Goal: Find contact information: Obtain details needed to contact an individual or organization

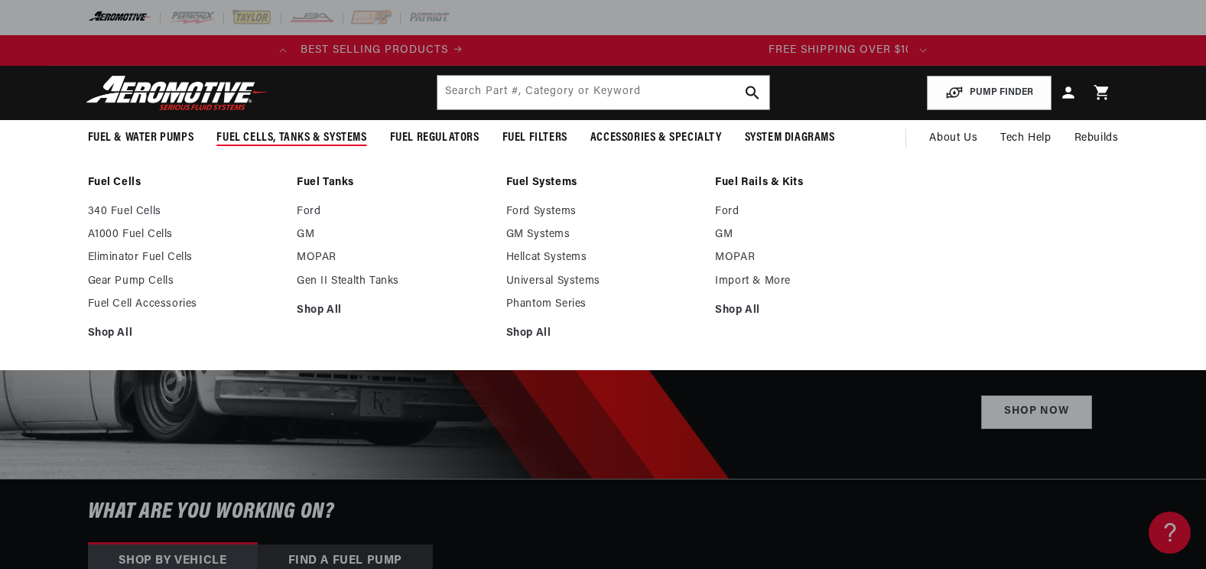
scroll to position [0, 605]
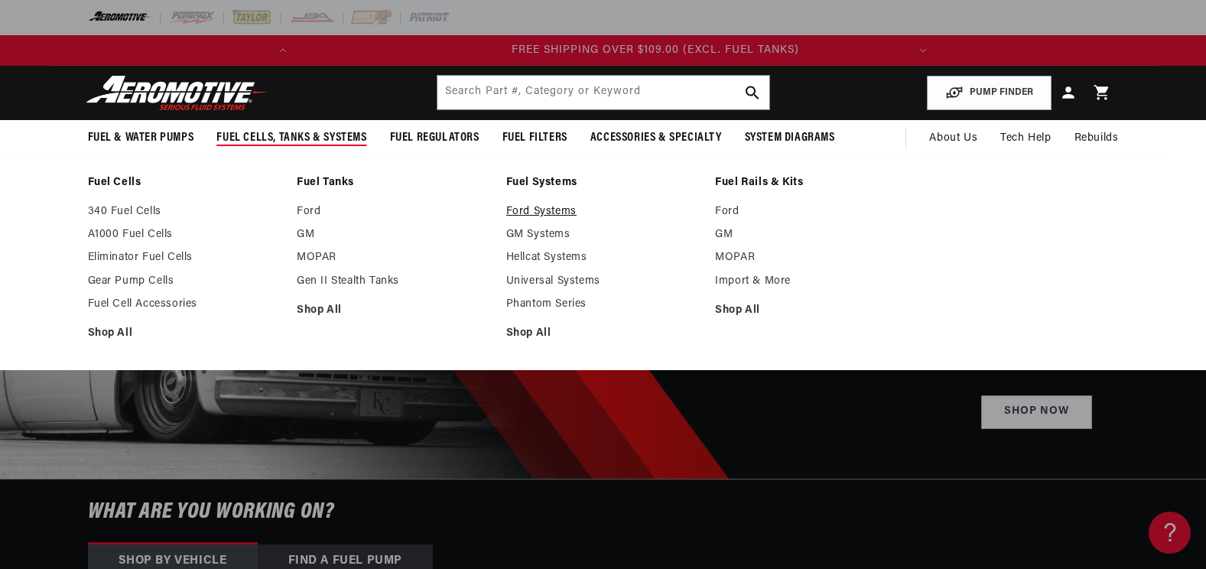
click at [516, 211] on link "Ford Systems" at bounding box center [603, 212] width 194 height 14
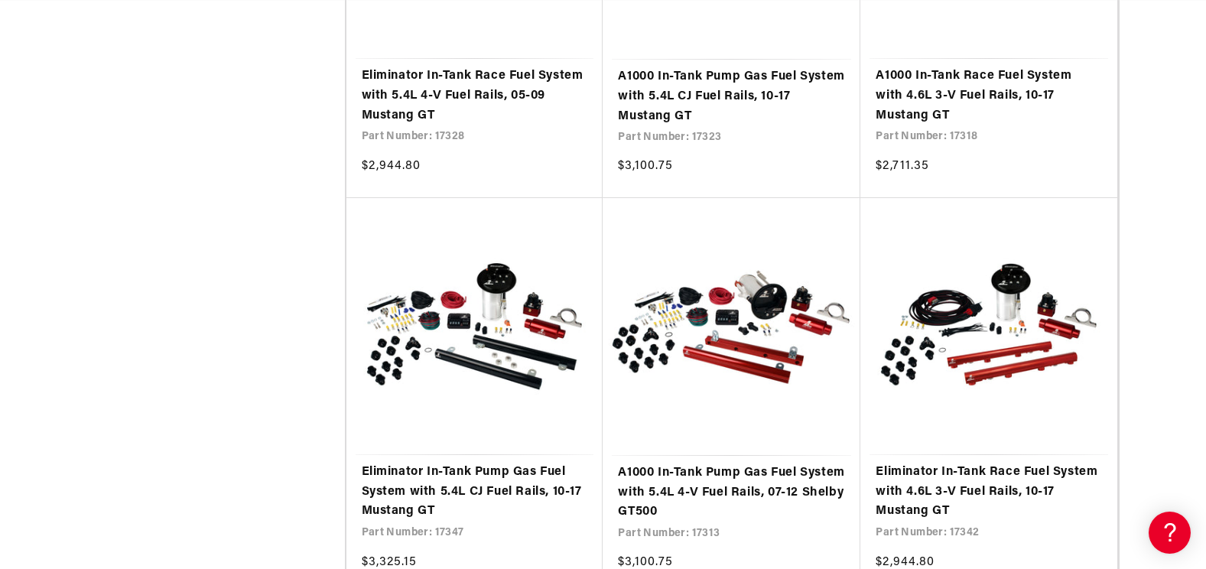
scroll to position [0, 605]
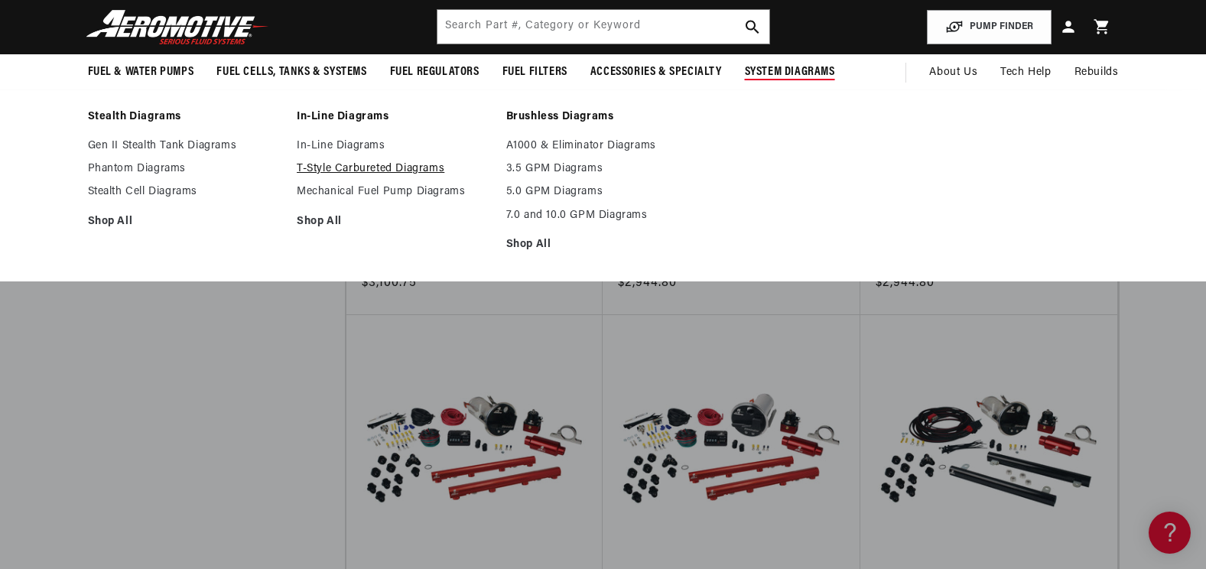
click at [404, 169] on link "T-Style Carbureted Diagrams" at bounding box center [394, 169] width 194 height 14
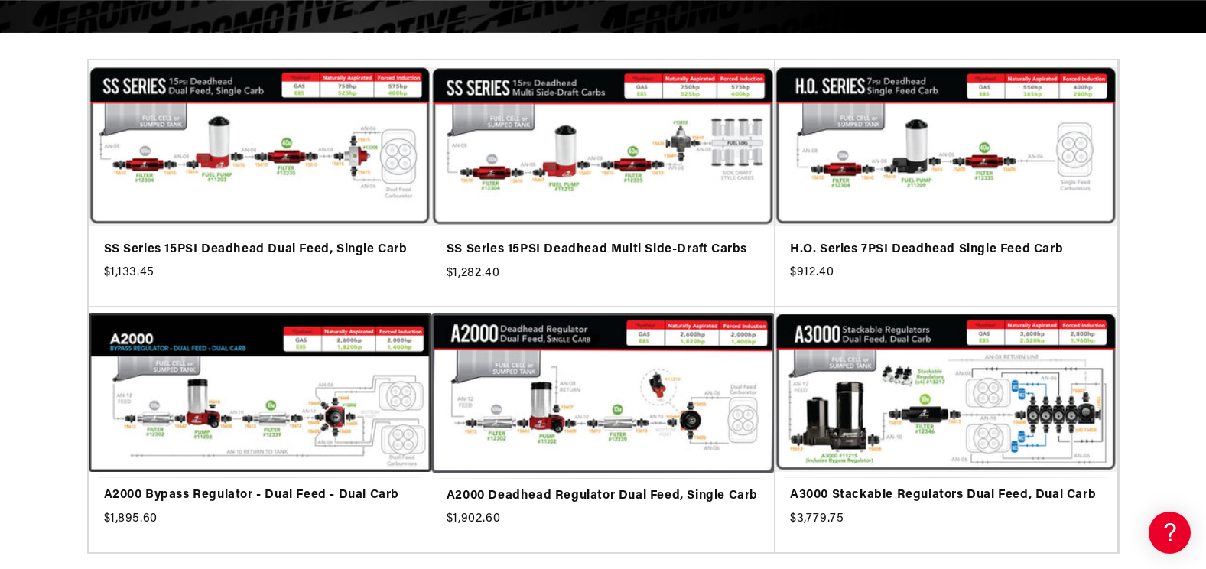
scroll to position [0, 605]
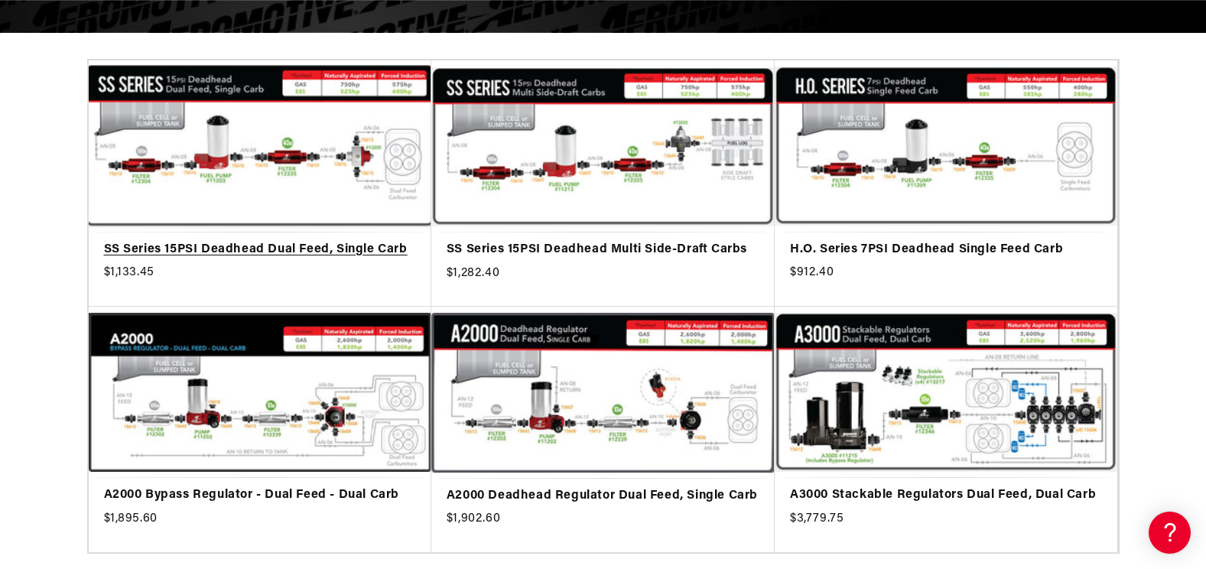
click at [237, 240] on link "SS Series 15PSI Deadhead Dual Feed, Single Carb" at bounding box center [260, 250] width 312 height 20
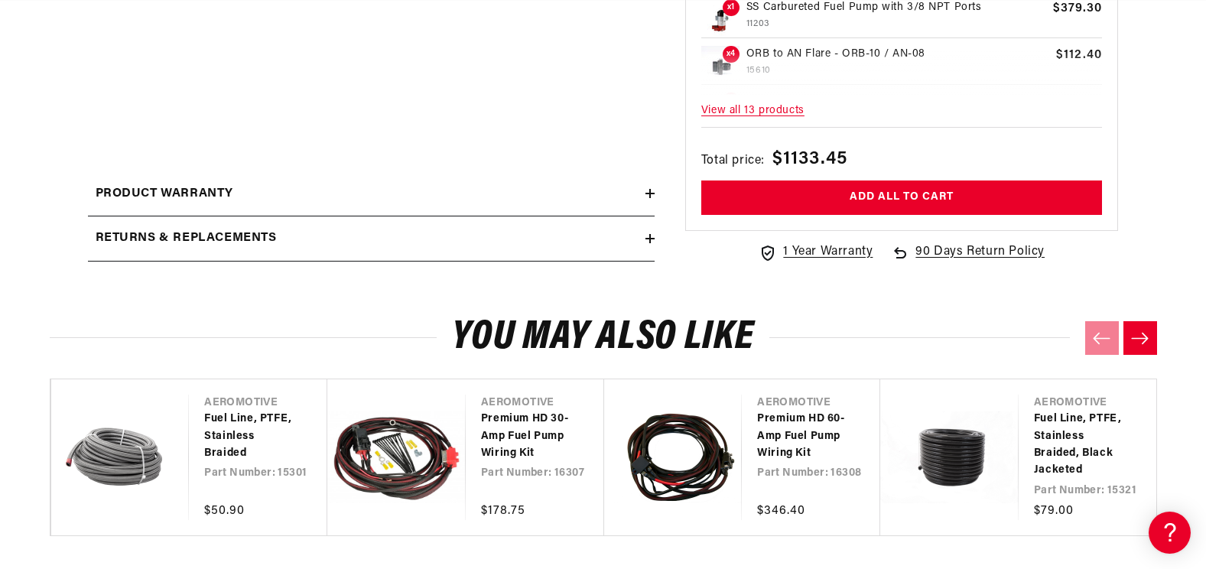
scroll to position [688, 0]
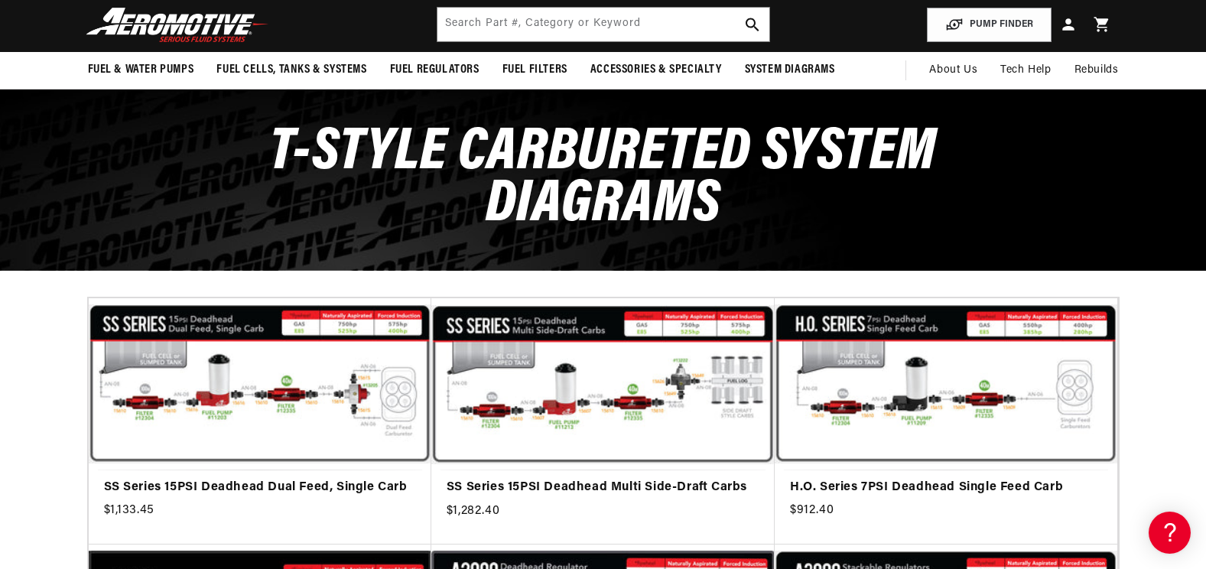
scroll to position [153, 0]
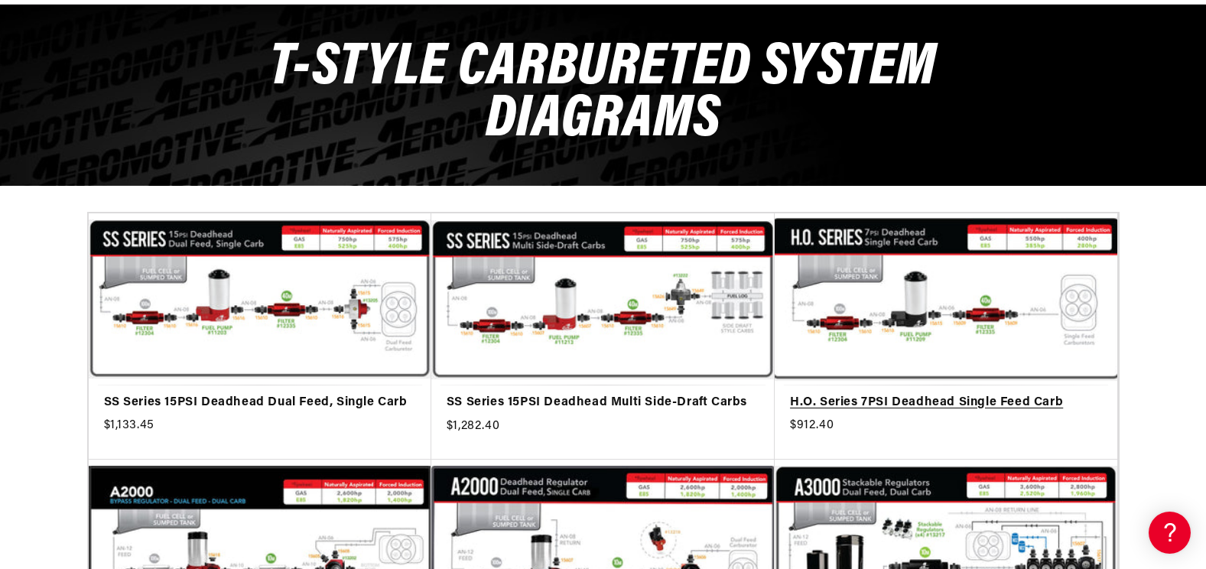
click at [929, 393] on link "H.O. Series 7PSI Deadhead Single Feed Carb" at bounding box center [946, 403] width 312 height 20
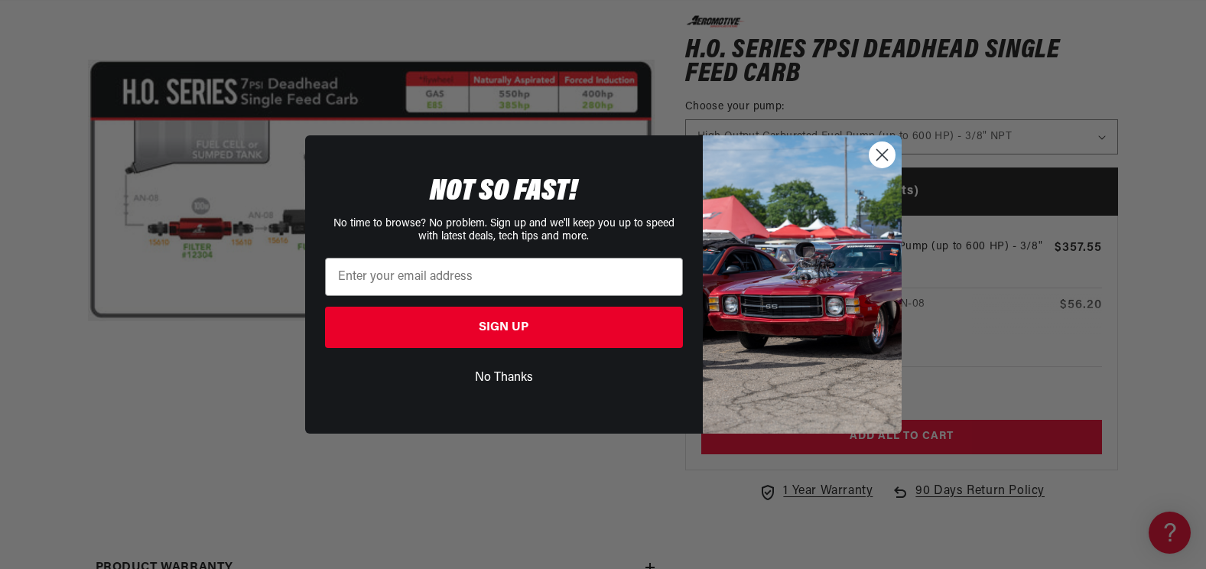
click at [874, 153] on circle "Close dialog" at bounding box center [881, 154] width 25 height 25
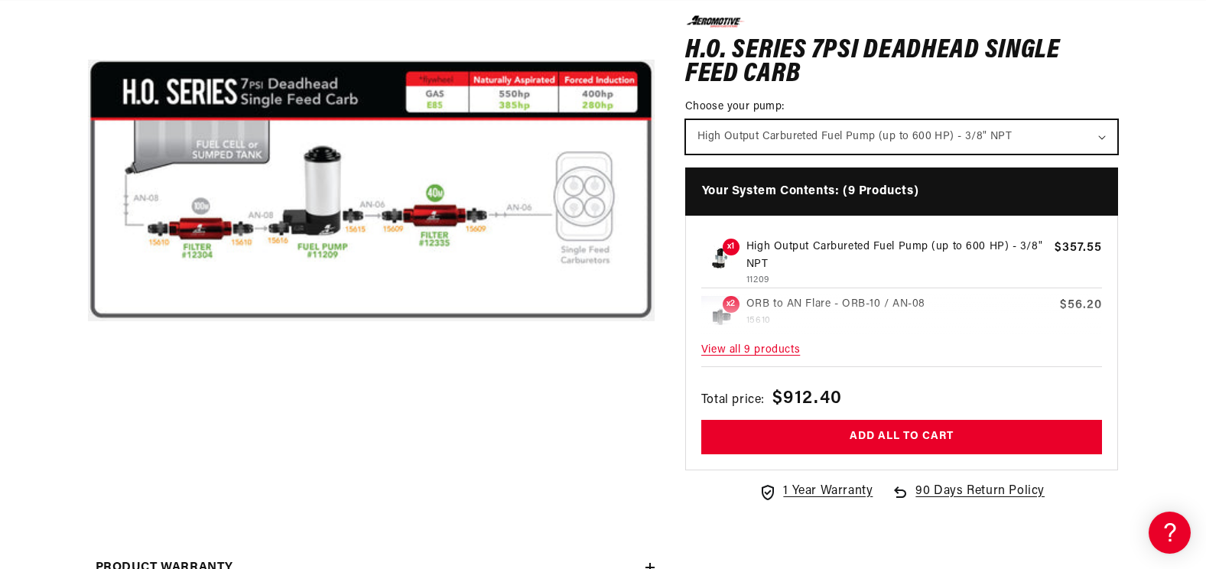
click at [1044, 133] on select "High Output Carbureted Fuel Pump (up to 600 HP) - 3/8" NPT" at bounding box center [902, 136] width 432 height 34
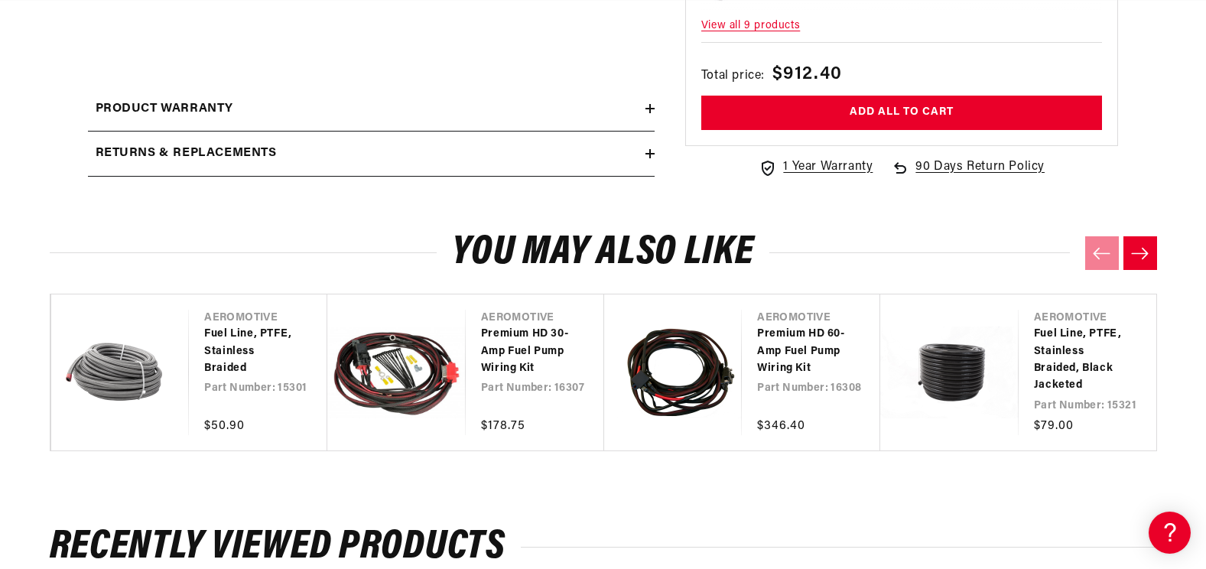
scroll to position [0, 605]
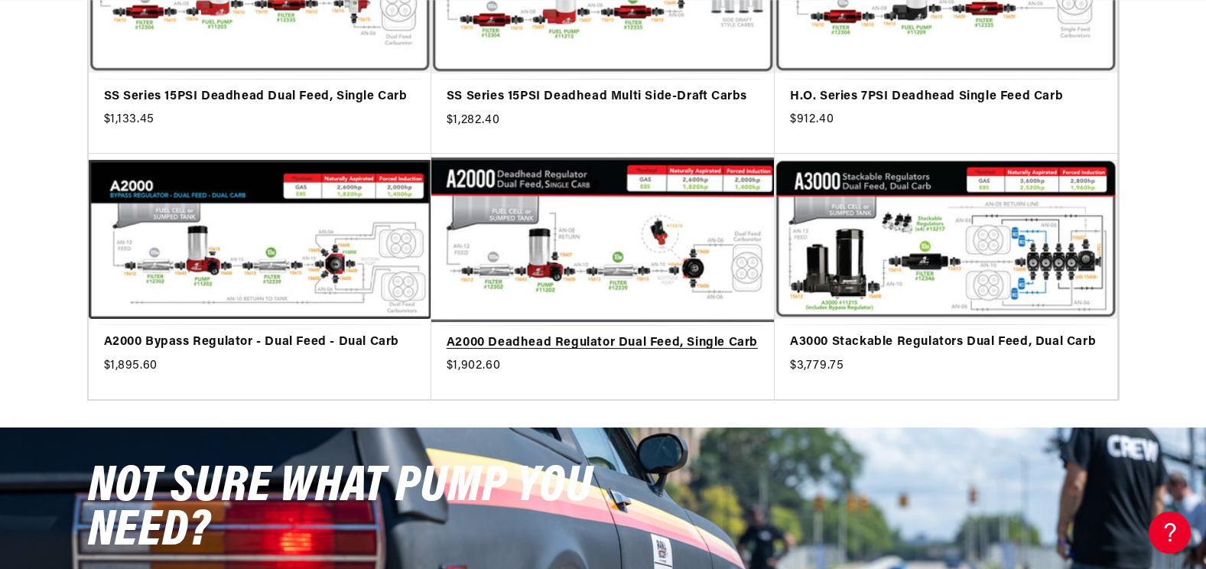
click at [575, 334] on link "A2000 Deadhead Regulator Dual Feed, Single Carb" at bounding box center [603, 344] width 313 height 20
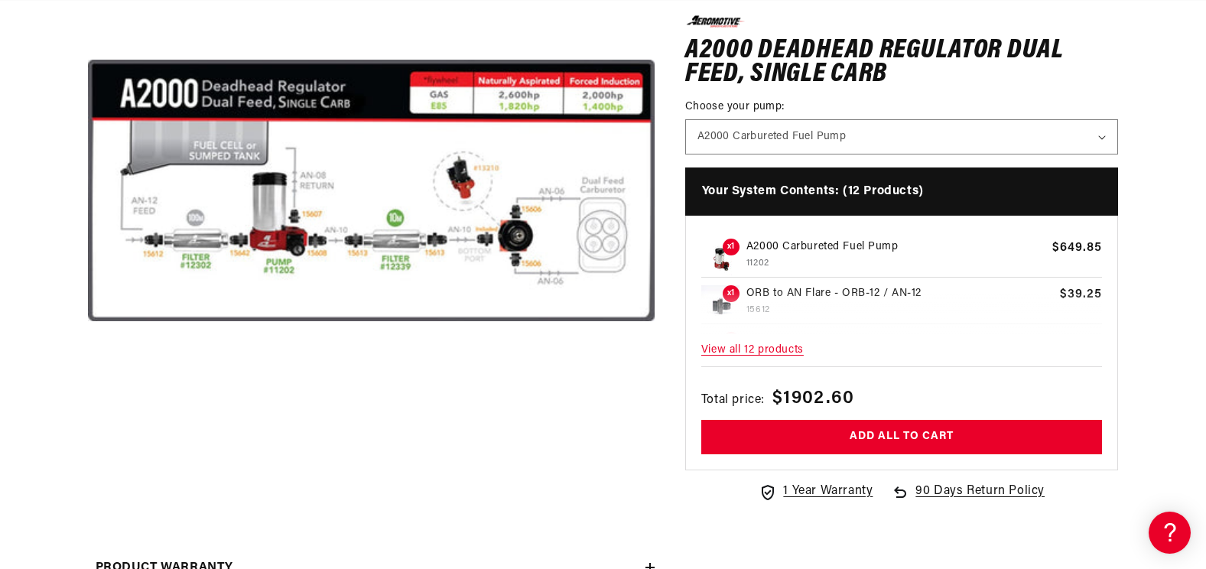
scroll to position [0, 605]
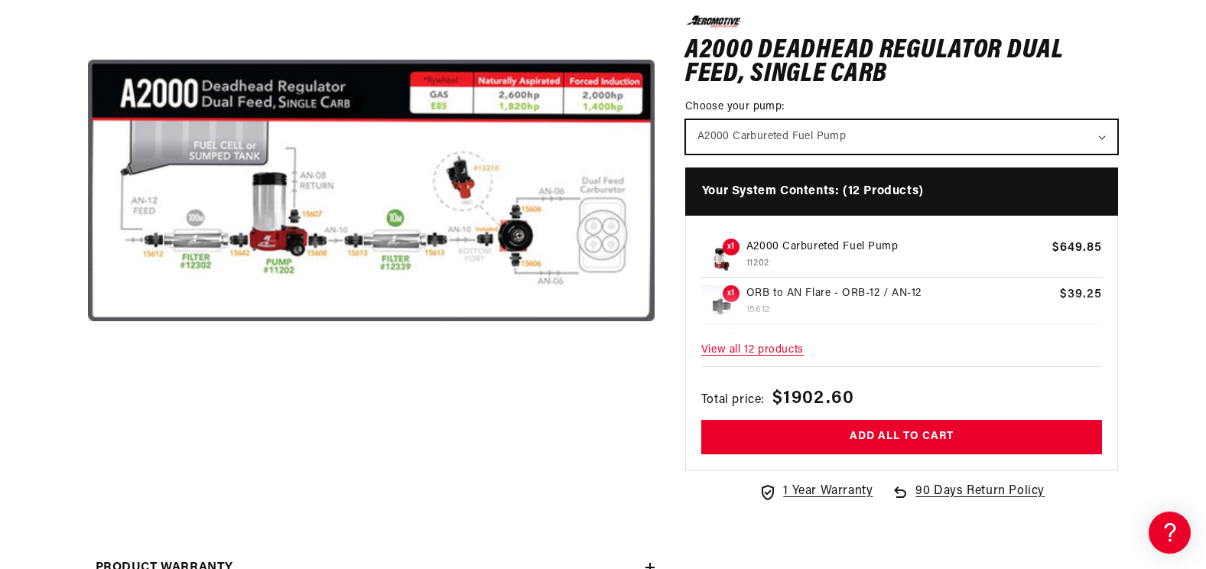
click at [752, 132] on select "A2000 Carbureted Fuel Pump" at bounding box center [902, 136] width 432 height 34
drag, startPoint x: 752, startPoint y: 132, endPoint x: 696, endPoint y: 132, distance: 55.8
click at [752, 132] on select "A2000 Carbureted Fuel Pump" at bounding box center [902, 136] width 432 height 34
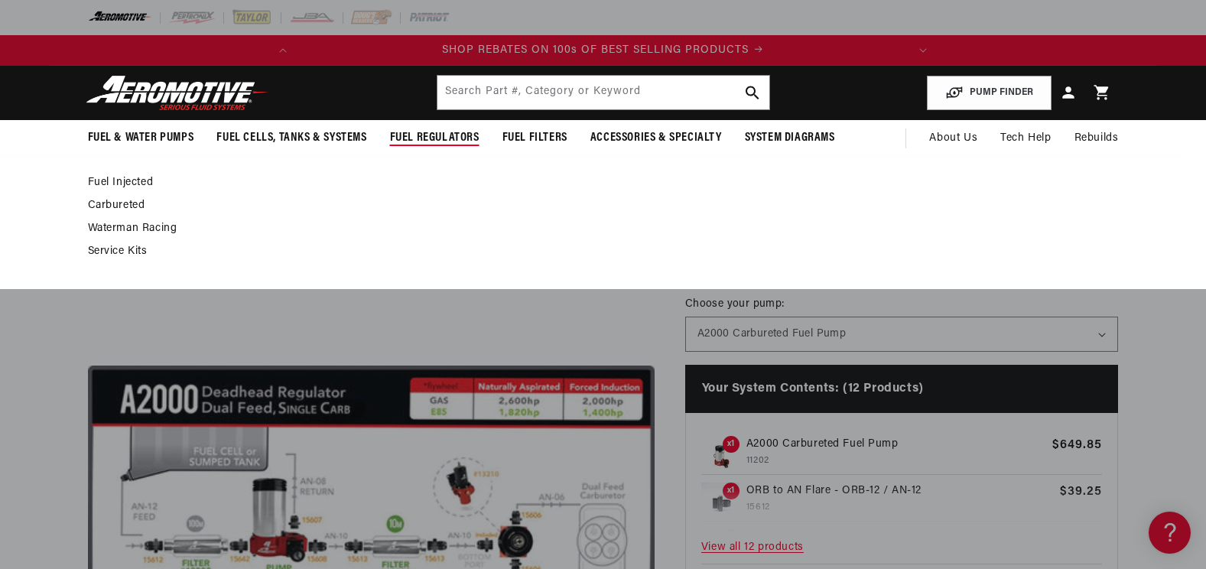
click at [132, 206] on link "Carbureted" at bounding box center [596, 206] width 1016 height 14
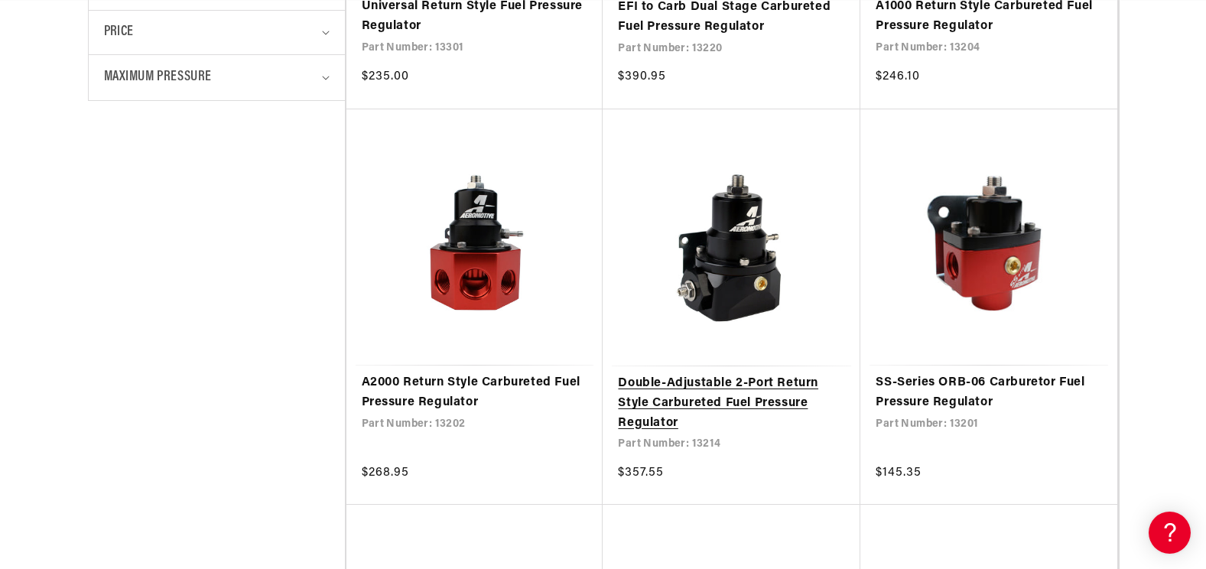
click at [745, 388] on link "Double-Adjustable 2-Port Return Style Carbureted Fuel Pressure Regulator" at bounding box center [731, 403] width 227 height 59
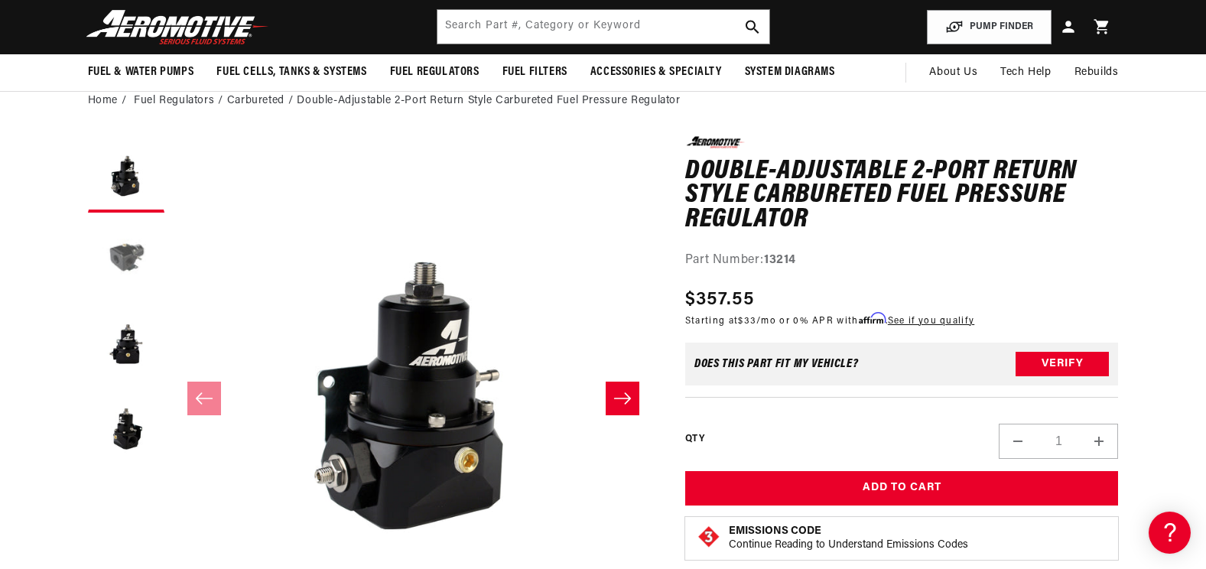
click at [120, 252] on button "Load image 2 in gallery view" at bounding box center [126, 258] width 76 height 76
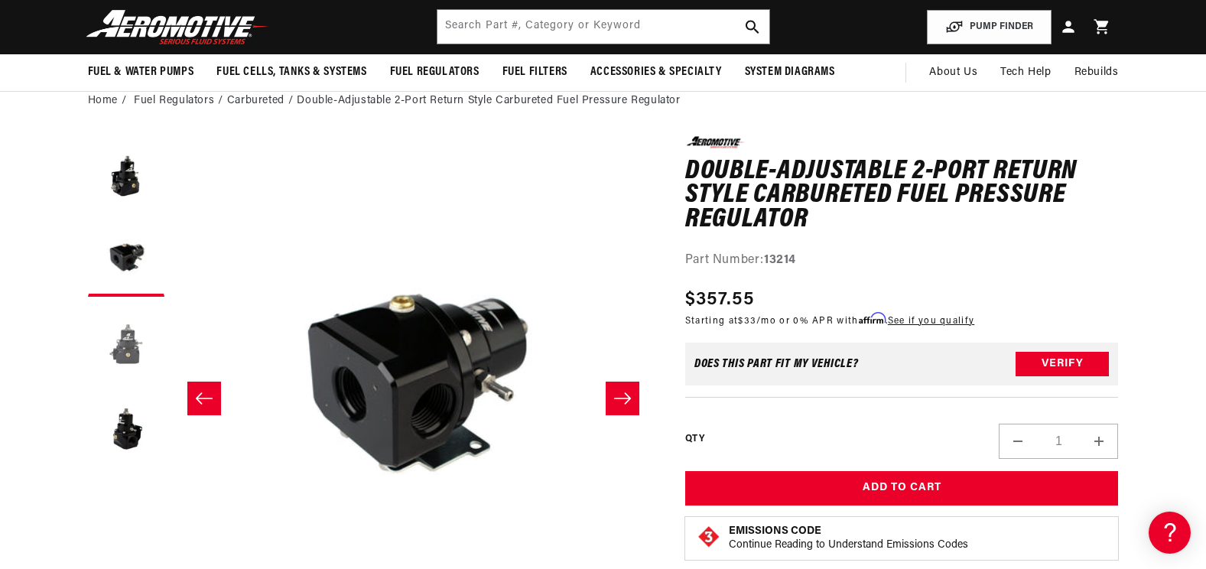
scroll to position [0, 605]
click at [132, 340] on button "Load image 3 in gallery view" at bounding box center [126, 342] width 76 height 76
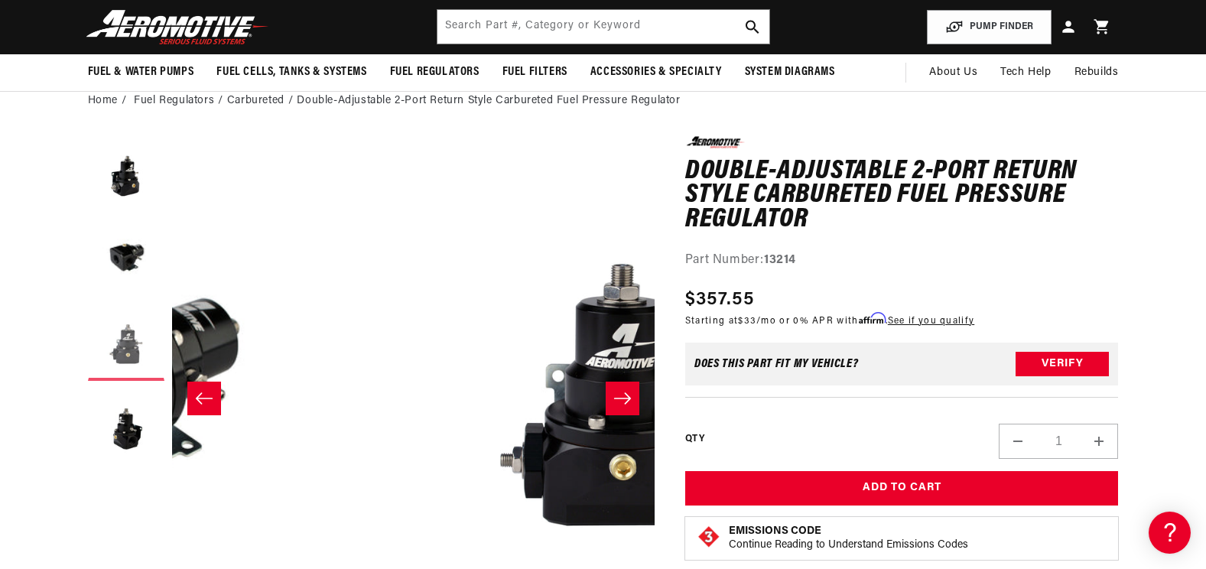
scroll to position [0, 966]
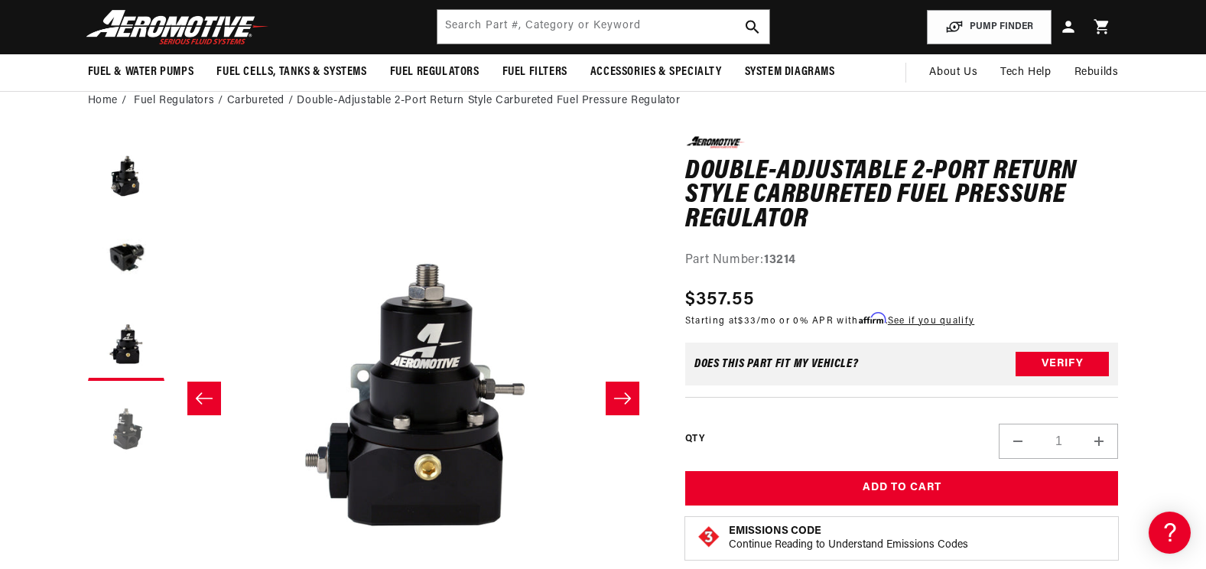
click at [132, 422] on button "Load image 4 in gallery view" at bounding box center [126, 427] width 76 height 76
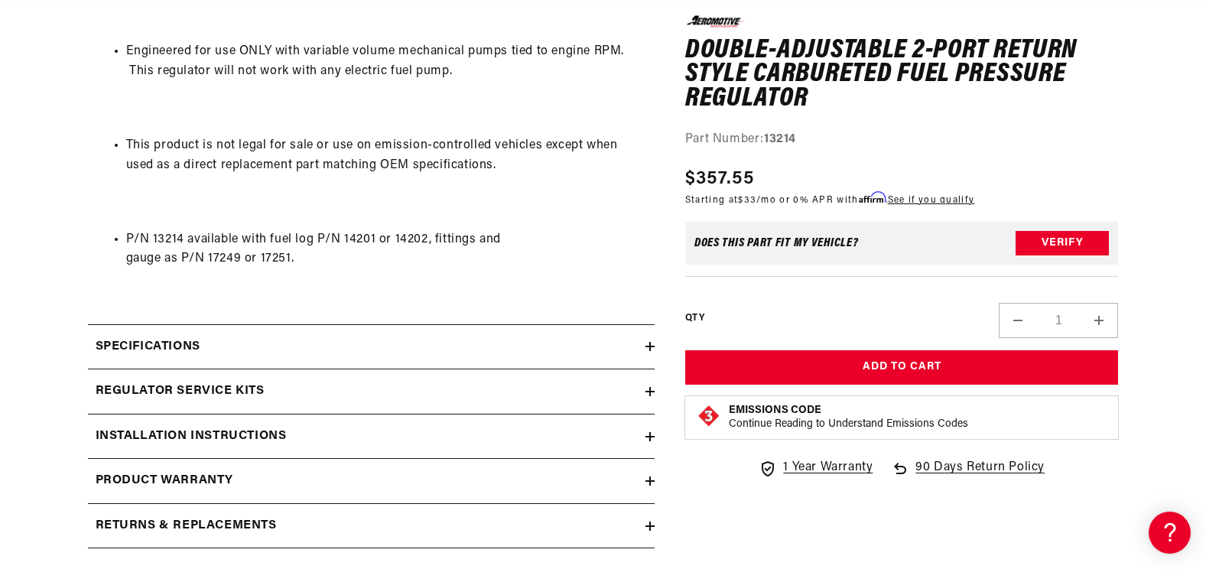
scroll to position [1147, 0]
click at [107, 338] on h2 "Specifications" at bounding box center [148, 347] width 105 height 20
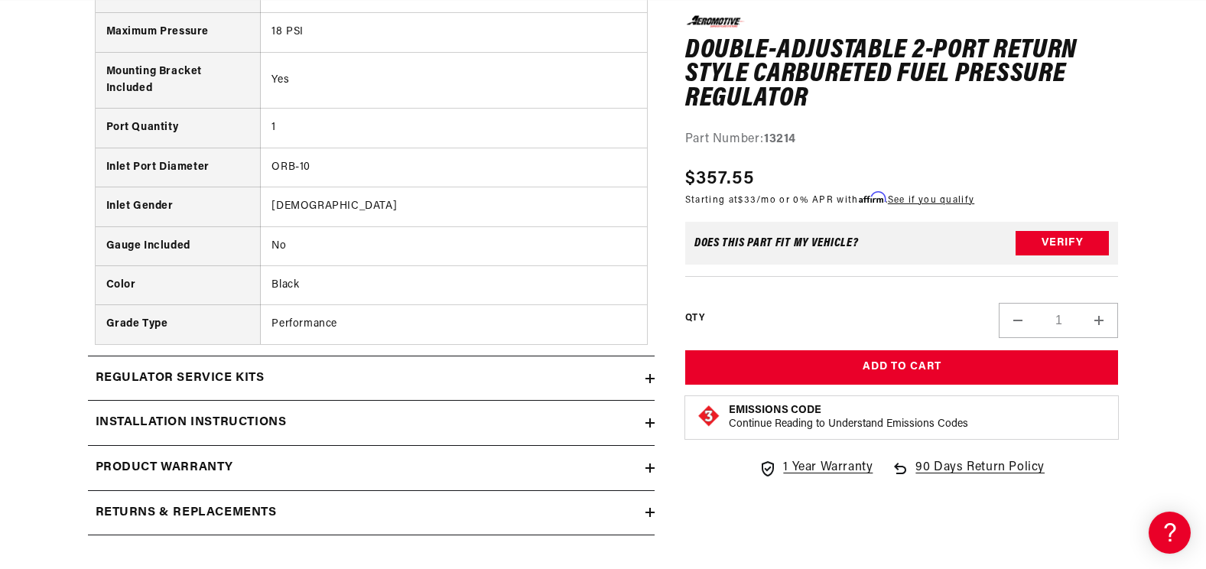
scroll to position [1759, 0]
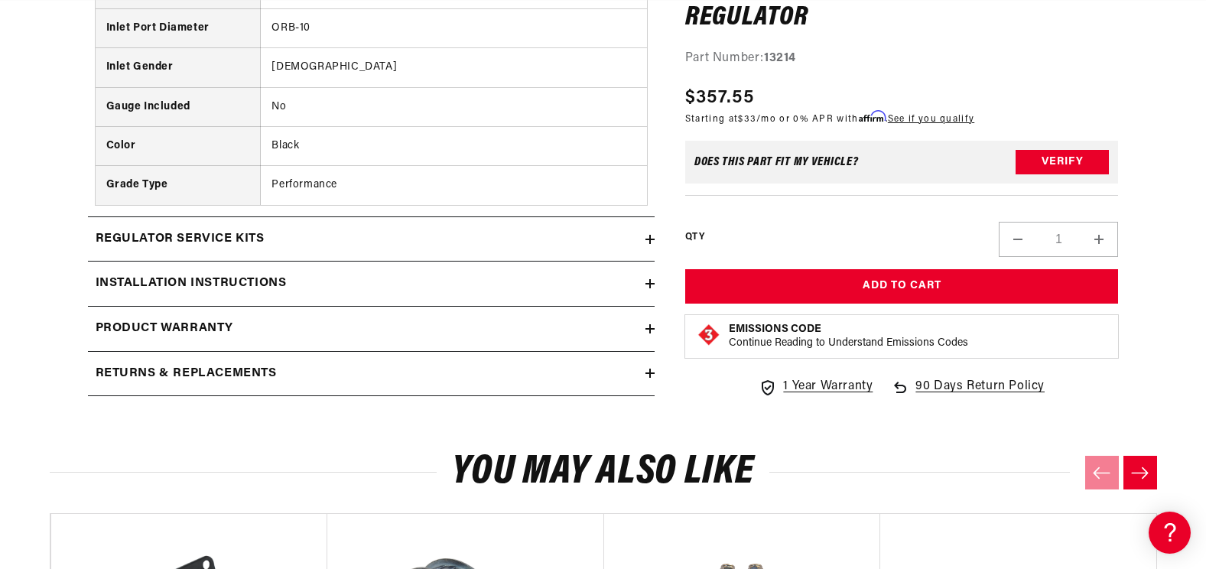
click at [146, 240] on h2 "Regulator Service Kits" at bounding box center [180, 239] width 169 height 20
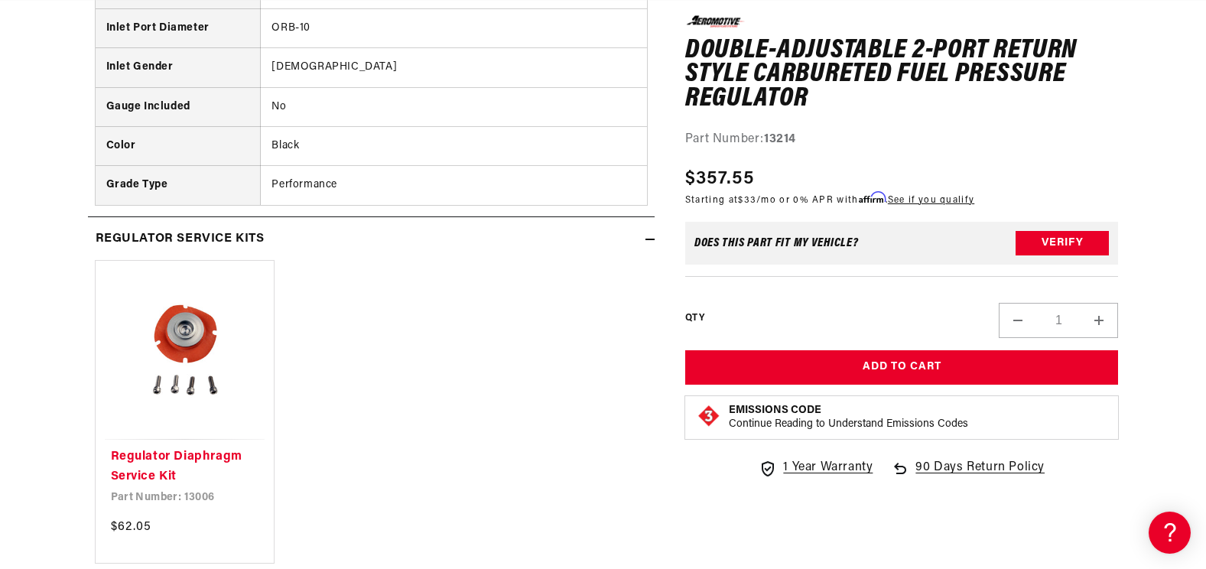
click at [111, 243] on h2 "Regulator Service Kits" at bounding box center [180, 239] width 169 height 20
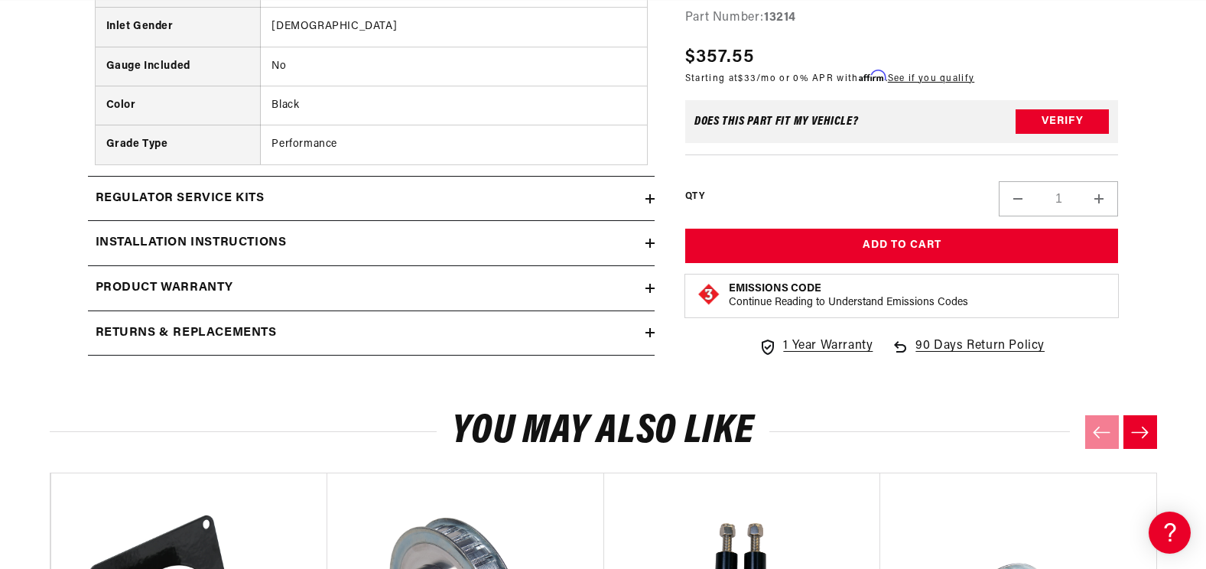
scroll to position [0, 0]
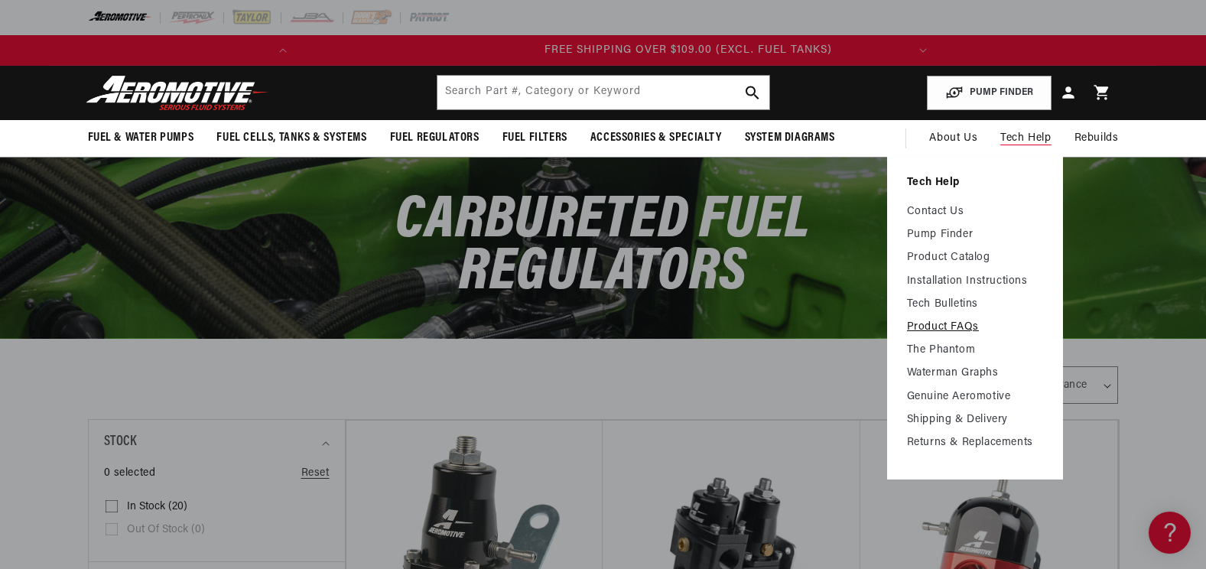
scroll to position [0, 605]
click at [929, 329] on link "Product FAQs" at bounding box center [975, 328] width 136 height 14
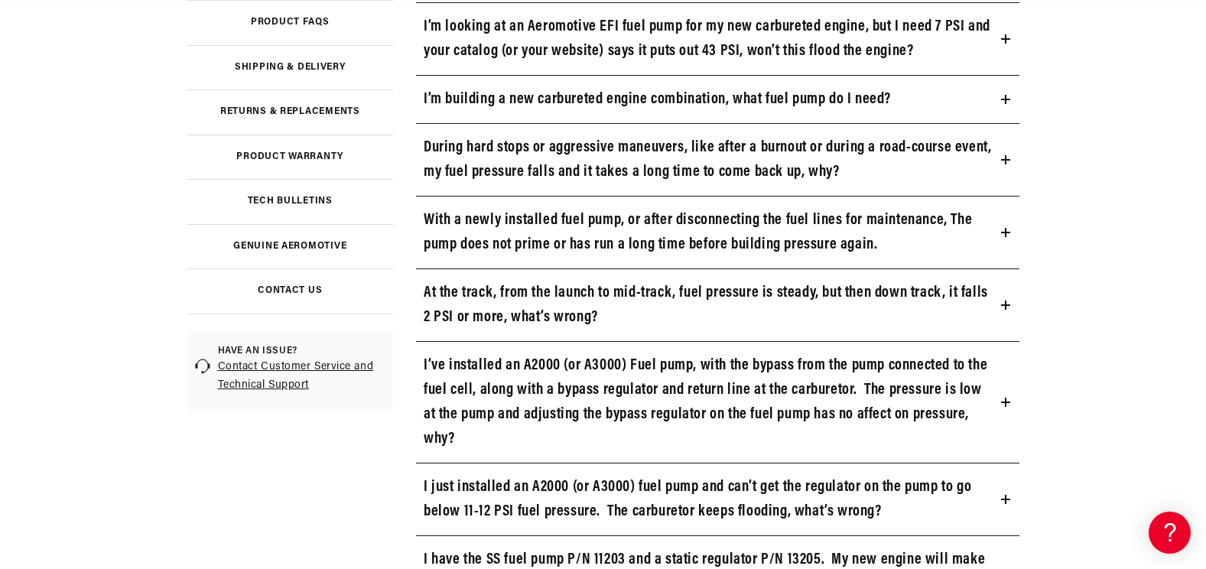
click at [599, 250] on h3 "With a newly installed fuel pump, or after disconnecting the fuel lines for mai…" at bounding box center [709, 232] width 571 height 49
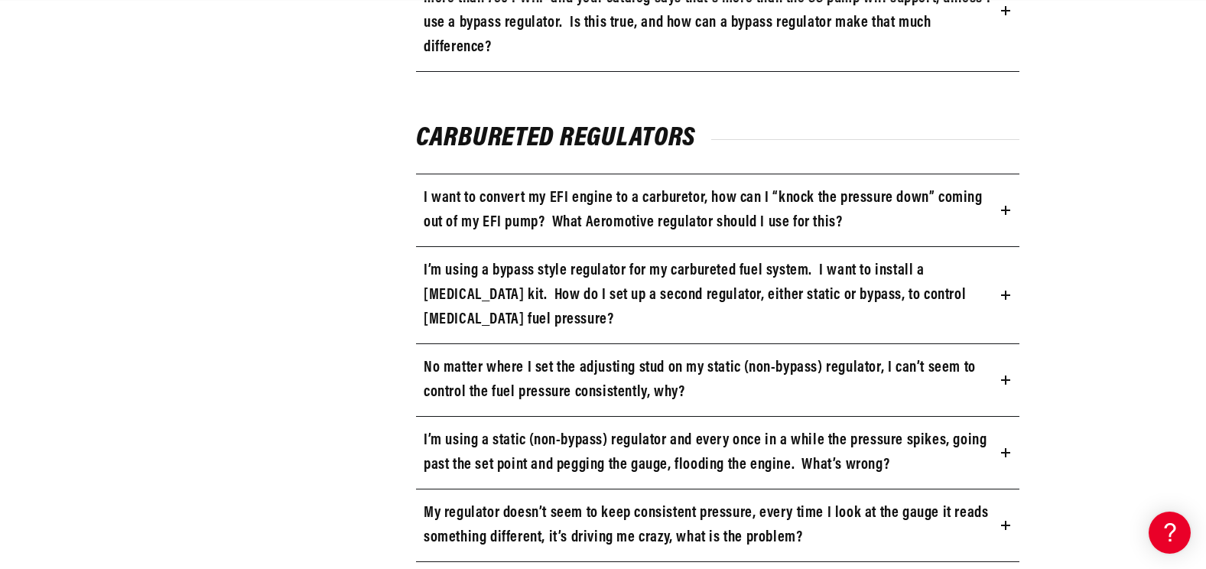
scroll to position [0, 605]
click at [437, 223] on h3 "I want to convert my EFI engine to a carburetor, how can I “knock the pressure …" at bounding box center [709, 210] width 571 height 49
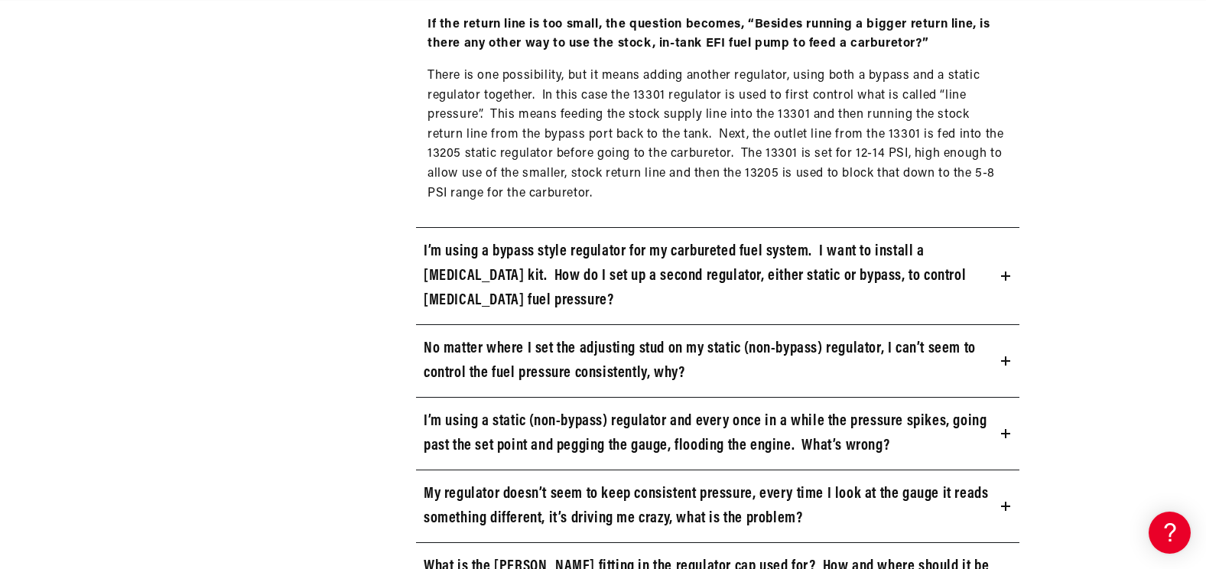
scroll to position [0, 0]
click at [435, 346] on h3 "No matter where I set the adjusting stud on my static (non-bypass) regulator, I…" at bounding box center [709, 361] width 571 height 49
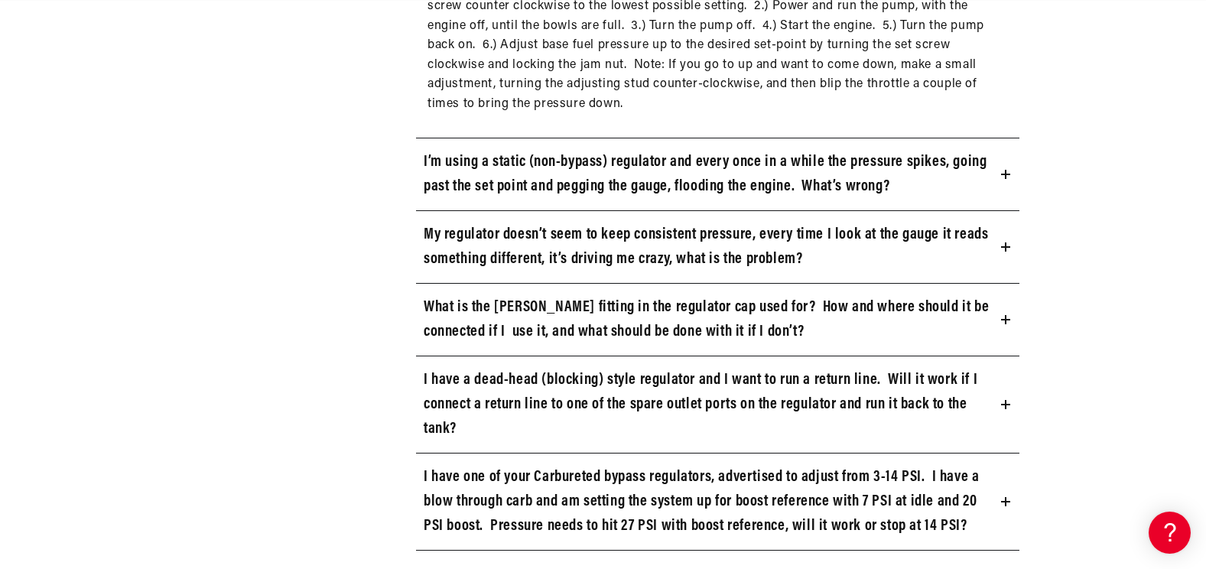
scroll to position [0, 605]
click at [444, 239] on h3 "My regulator doesn’t seem to keep consistent pressure, every time I look at the…" at bounding box center [709, 247] width 571 height 49
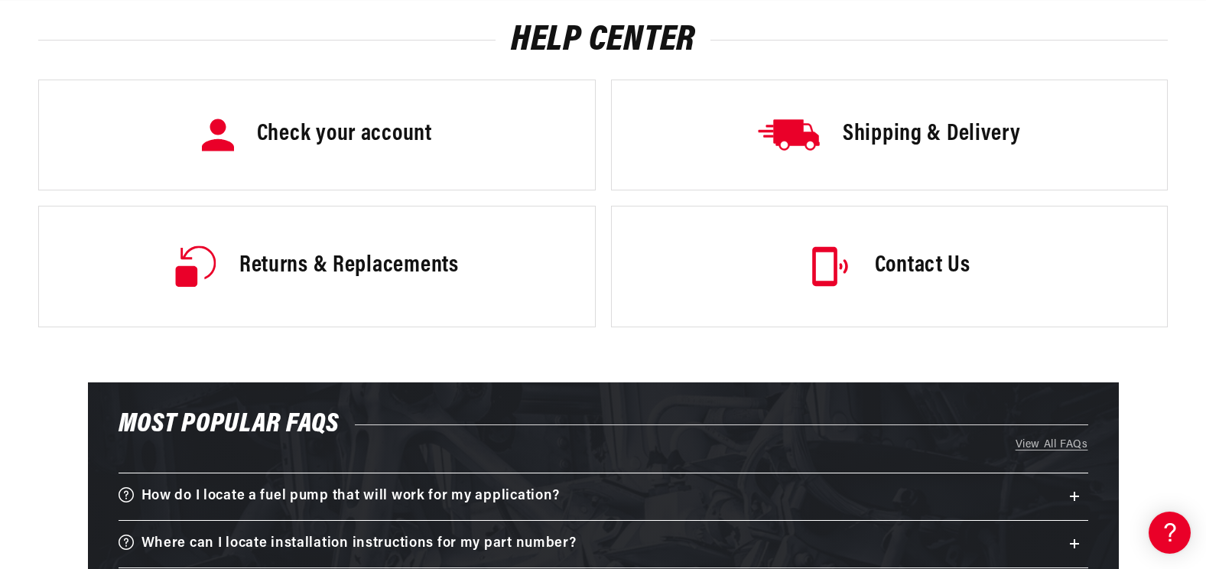
scroll to position [0, 0]
click at [939, 264] on h3 "Contact Us" at bounding box center [923, 266] width 96 height 32
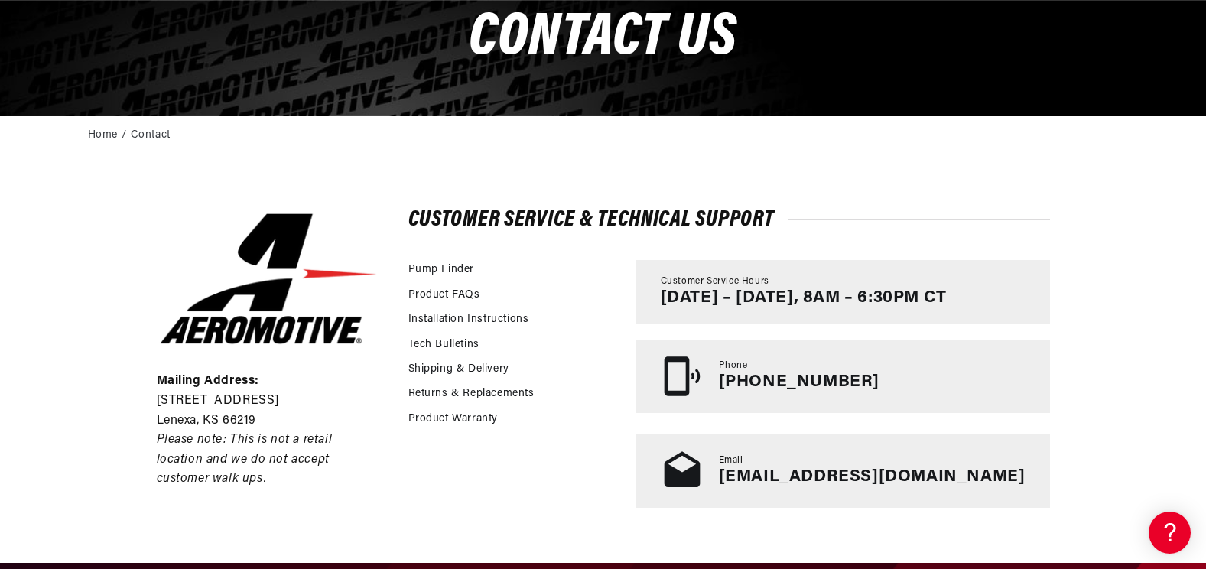
scroll to position [229, 0]
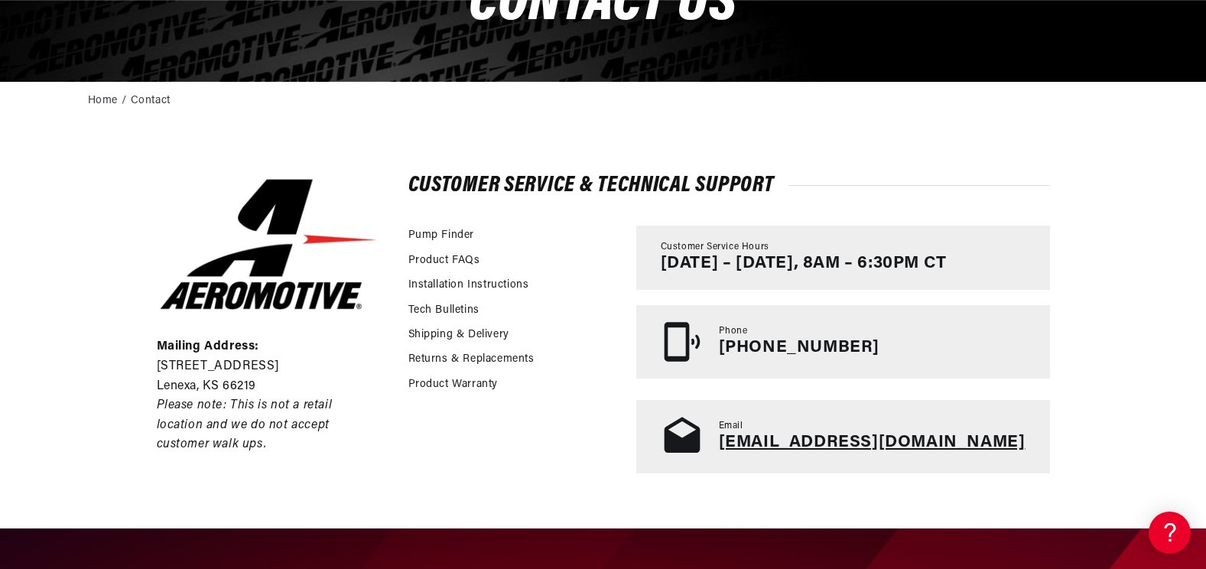
click at [856, 441] on link "[EMAIL_ADDRESS][DOMAIN_NAME]" at bounding box center [872, 443] width 307 height 18
drag, startPoint x: 1011, startPoint y: 444, endPoint x: 793, endPoint y: 442, distance: 217.3
click at [793, 442] on div "Email [EMAIL_ADDRESS][DOMAIN_NAME]" at bounding box center [843, 436] width 414 height 73
drag, startPoint x: 793, startPoint y: 442, endPoint x: 812, endPoint y: 441, distance: 19.2
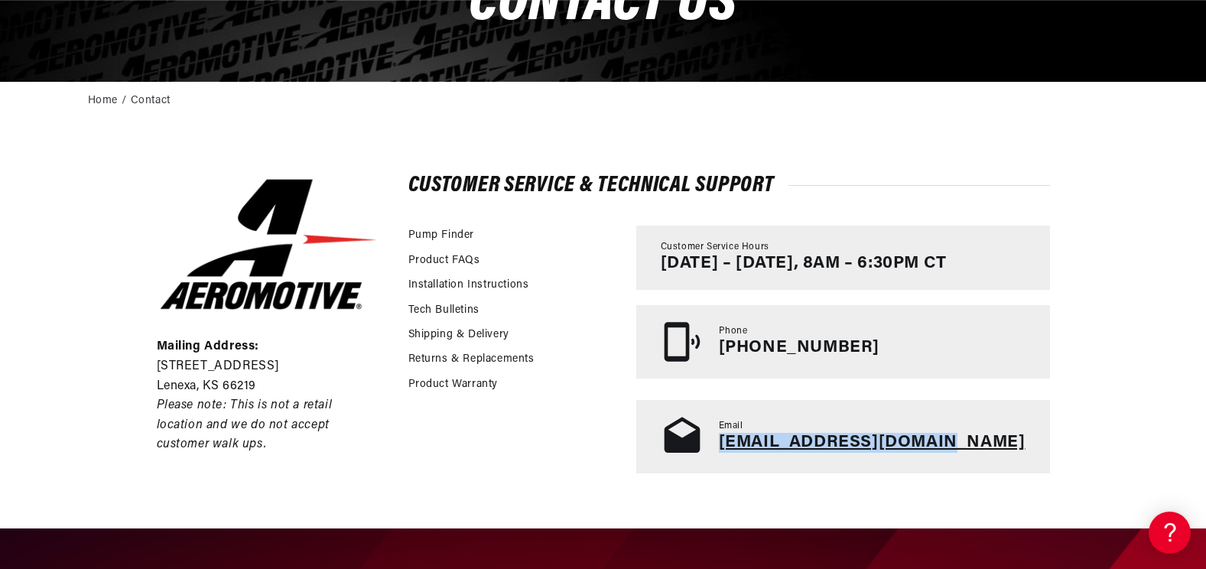
copy link "[EMAIL_ADDRESS][DOMAIN_NAME]"
